Goal: Task Accomplishment & Management: Manage account settings

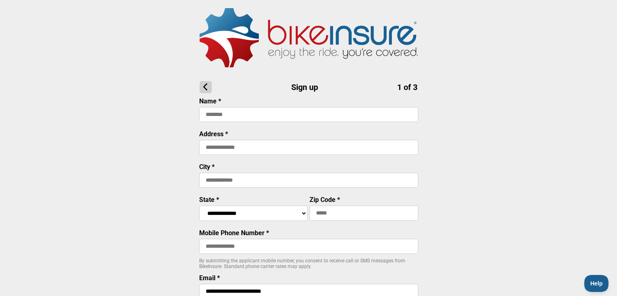
click at [205, 90] on icon at bounding box center [205, 87] width 12 height 12
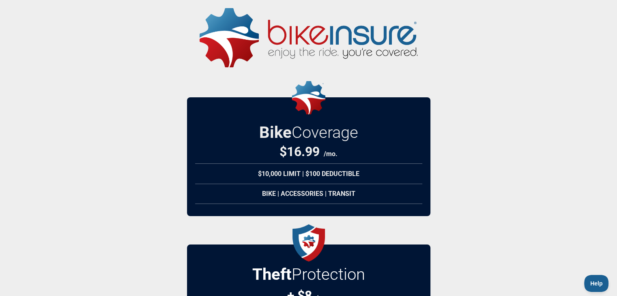
click at [289, 27] on img at bounding box center [308, 37] width 218 height 59
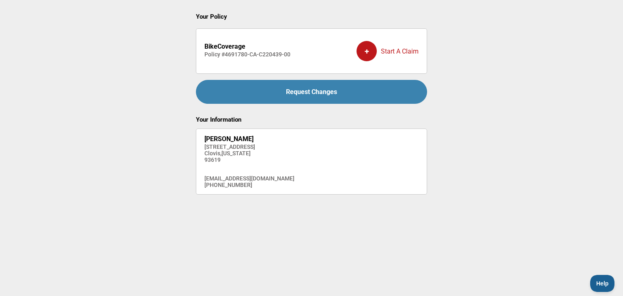
click at [326, 93] on div "Request Changes" at bounding box center [311, 92] width 231 height 24
click at [290, 94] on div "Request Changes" at bounding box center [311, 92] width 231 height 24
drag, startPoint x: 202, startPoint y: 54, endPoint x: 292, endPoint y: 59, distance: 89.7
click at [292, 59] on li "BikeCoverage Policy # 4691780-CA-C220439-00 + Start A Claim" at bounding box center [311, 50] width 231 height 45
copy h4 "Policy # 4691780-CA-C220439-00"
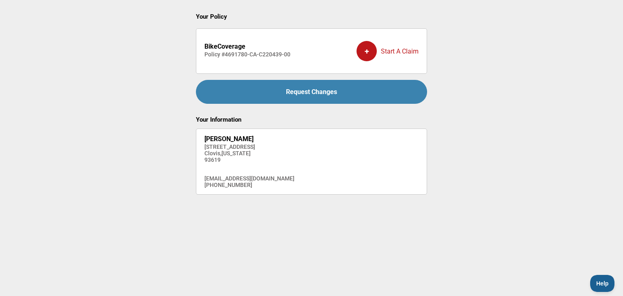
click at [371, 24] on div "Your Policy BikeCoverage Policy # 4691780-CA-C220439-00 + Start A Claim Request…" at bounding box center [311, 101] width 231 height 187
